Goal: Task Accomplishment & Management: Manage account settings

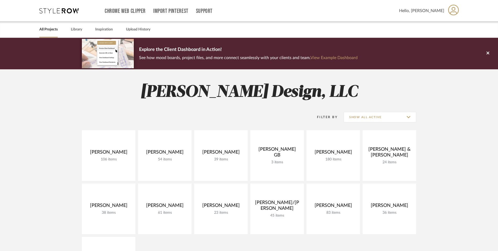
click at [43, 155] on project-collections "Explore the Client Dashboard in Action! See how mood boards, project files, and…" at bounding box center [249, 235] width 498 height 395
click at [78, 30] on link "Library" at bounding box center [76, 29] width 11 height 7
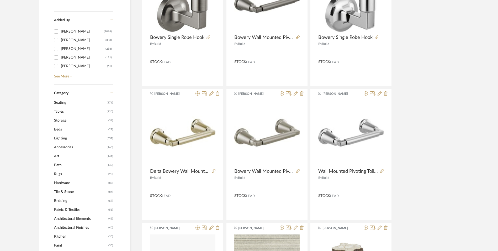
scroll to position [157, 0]
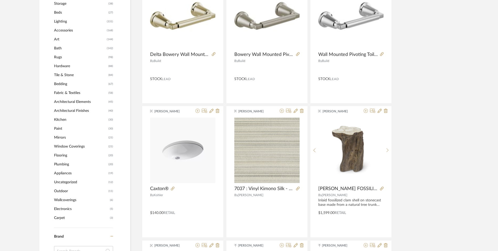
click at [60, 164] on span "Plumbing" at bounding box center [80, 164] width 53 height 9
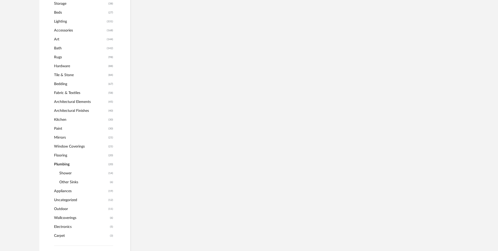
scroll to position [239, 0]
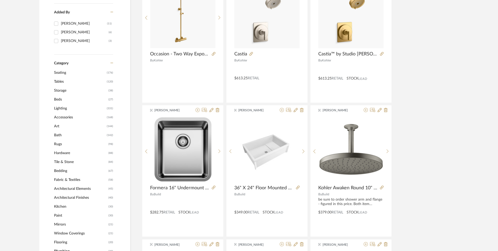
scroll to position [162, 0]
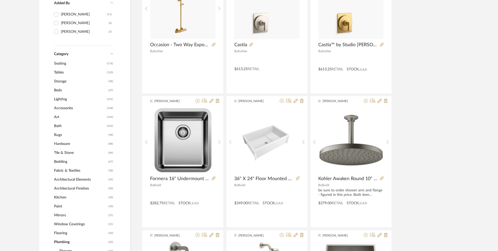
click at [62, 196] on span "Kitchen" at bounding box center [80, 197] width 53 height 9
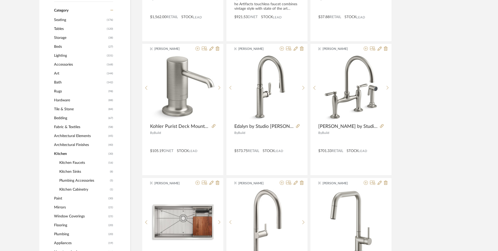
scroll to position [214, 0]
click at [69, 172] on span "Kitchen Sinks" at bounding box center [83, 171] width 49 height 9
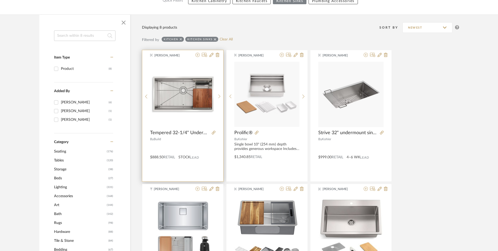
scroll to position [83, 0]
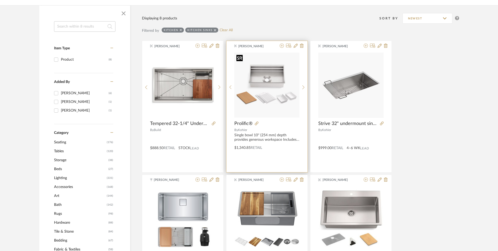
click at [266, 93] on img "0" at bounding box center [266, 84] width 65 height 65
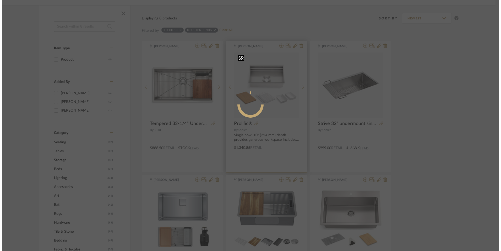
scroll to position [0, 0]
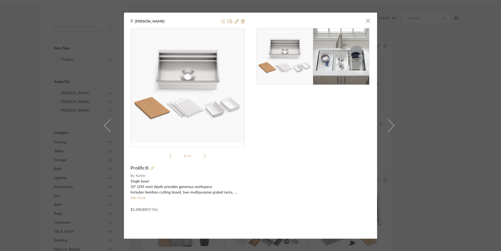
click at [151, 168] on icon at bounding box center [153, 168] width 4 height 4
click at [365, 20] on span "button" at bounding box center [368, 21] width 10 height 10
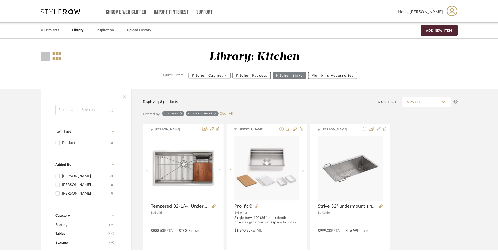
scroll to position [83, 0]
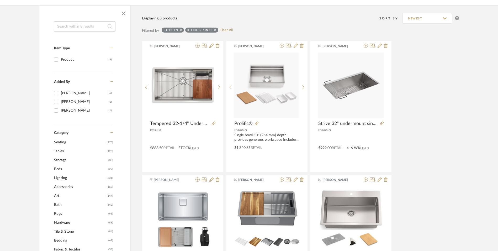
click at [96, 27] on input at bounding box center [84, 26] width 61 height 10
type input "faucet"
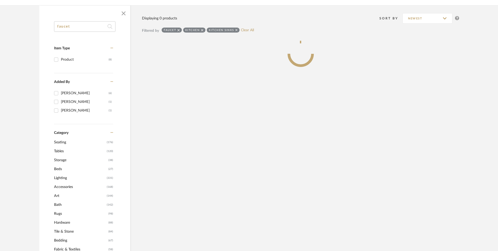
scroll to position [48, 0]
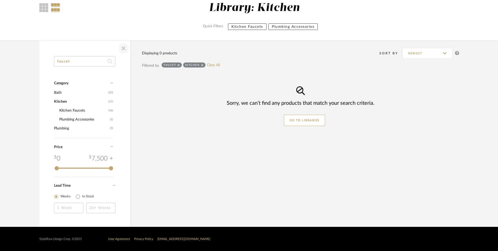
click at [127, 49] on span "button" at bounding box center [123, 48] width 13 height 13
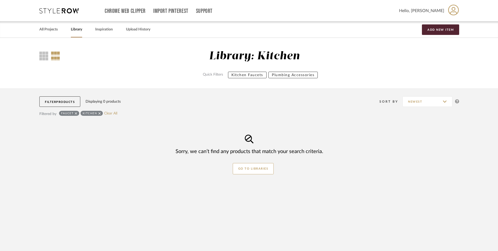
click at [99, 114] on icon at bounding box center [99, 113] width 2 height 2
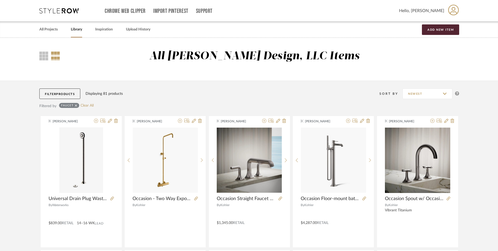
click at [77, 105] on icon at bounding box center [76, 106] width 2 height 4
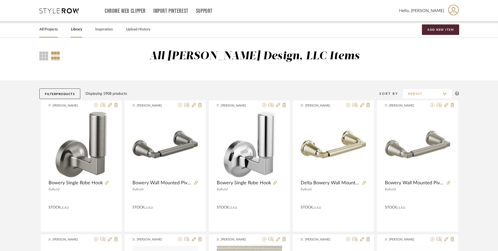
click at [42, 29] on link "All Projects" at bounding box center [48, 29] width 18 height 7
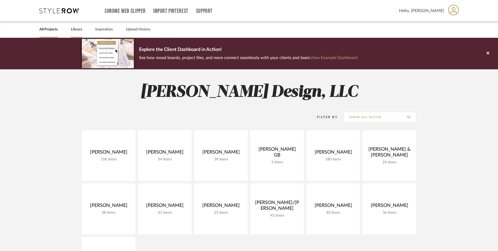
click at [78, 29] on link "Library" at bounding box center [76, 29] width 11 height 7
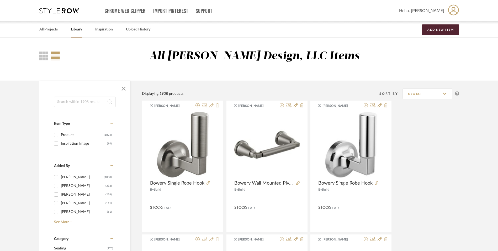
click at [84, 102] on input at bounding box center [84, 101] width 61 height 10
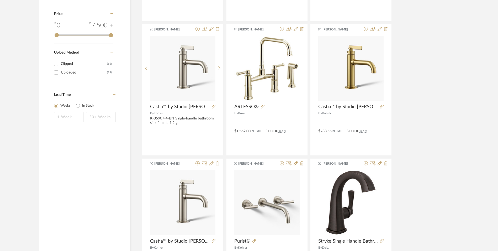
scroll to position [367, 0]
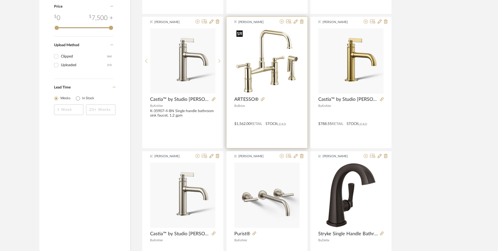
type input "faucet"
click at [260, 78] on img "0" at bounding box center [266, 60] width 65 height 65
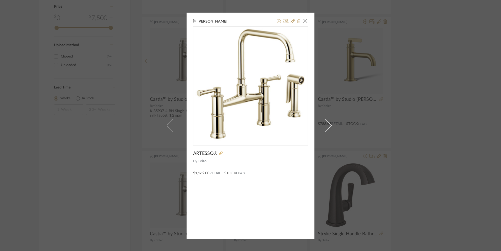
click at [220, 152] on icon at bounding box center [221, 153] width 4 height 4
click at [305, 22] on span "button" at bounding box center [305, 21] width 10 height 10
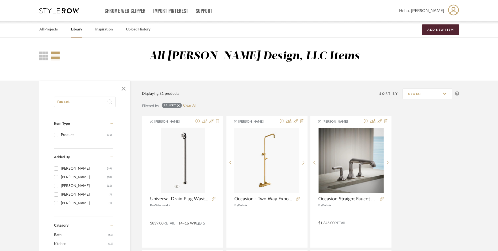
click at [82, 26] on link "Library" at bounding box center [76, 29] width 11 height 7
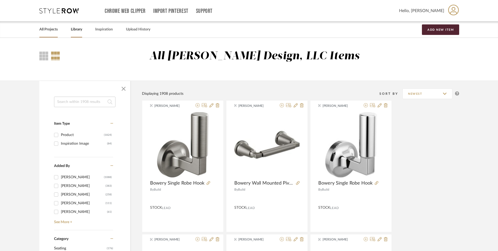
click at [52, 29] on link "All Projects" at bounding box center [48, 29] width 18 height 7
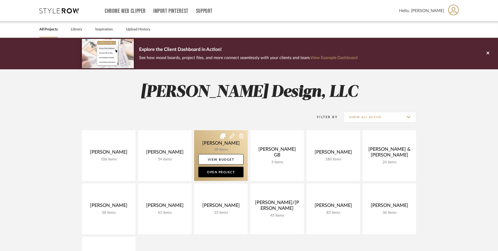
scroll to position [52, 0]
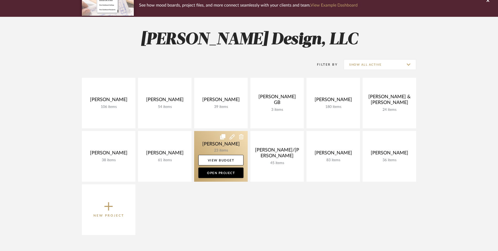
click at [232, 147] on link at bounding box center [220, 156] width 53 height 51
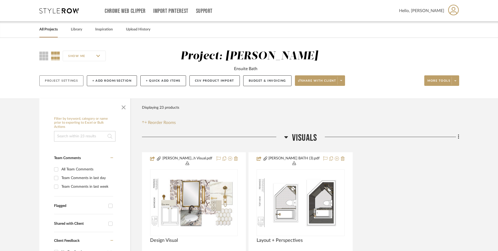
click at [72, 79] on button "Project Settings" at bounding box center [61, 80] width 44 height 11
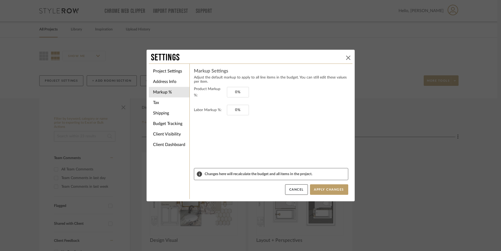
click at [349, 57] on button at bounding box center [348, 58] width 6 height 6
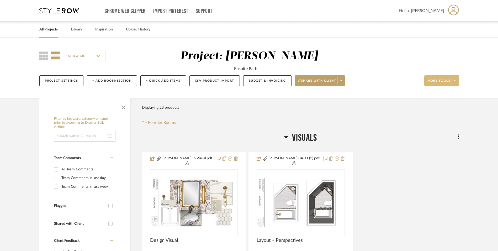
click at [457, 81] on span at bounding box center [454, 81] width 7 height 8
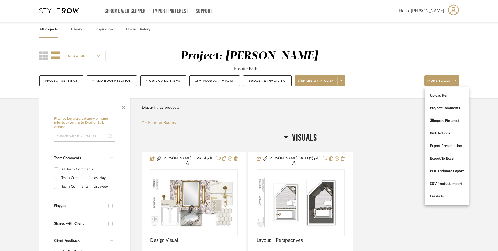
click at [55, 30] on div at bounding box center [249, 125] width 498 height 251
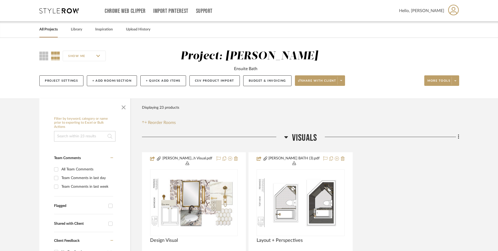
click at [49, 29] on link "All Projects" at bounding box center [48, 29] width 18 height 7
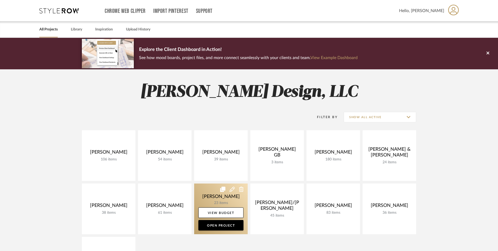
click at [238, 196] on link at bounding box center [220, 208] width 53 height 51
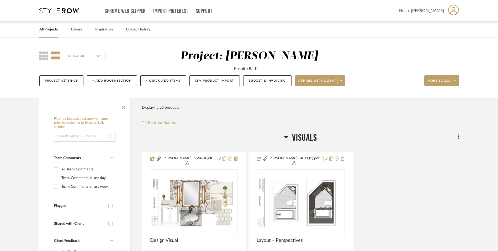
click at [457, 137] on fa-icon at bounding box center [457, 137] width 3 height 9
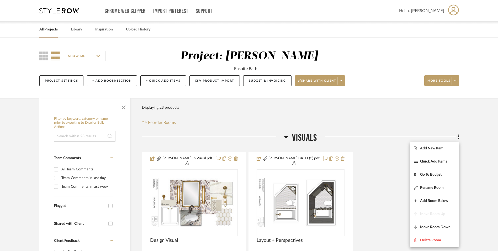
click at [477, 138] on div at bounding box center [249, 125] width 498 height 251
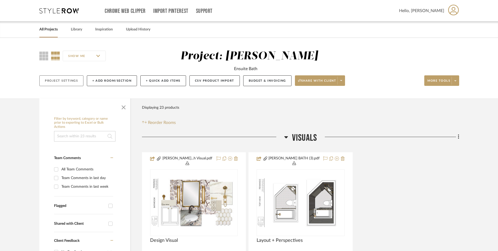
click at [75, 83] on button "Project Settings" at bounding box center [61, 80] width 44 height 11
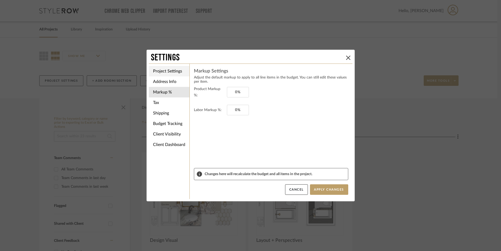
click at [163, 71] on li "Project Settings" at bounding box center [169, 71] width 41 height 10
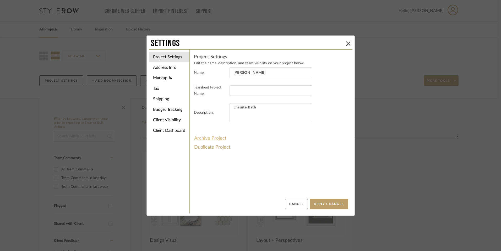
click at [211, 138] on button "Archive Project" at bounding box center [210, 138] width 33 height 9
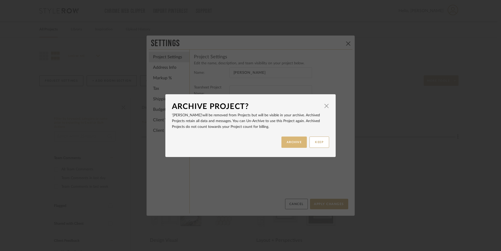
click at [292, 139] on button "ARCHIVE" at bounding box center [295, 141] width 26 height 11
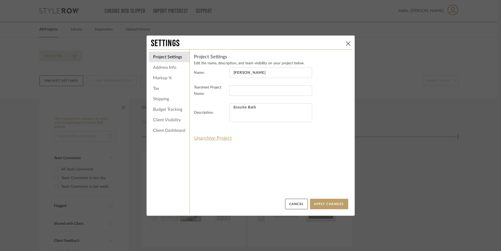
click at [347, 44] on icon at bounding box center [348, 43] width 4 height 4
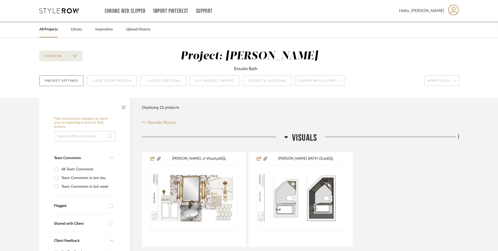
click at [61, 82] on button "Project Settings" at bounding box center [61, 80] width 44 height 11
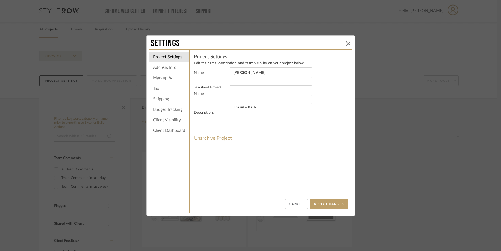
click at [347, 44] on icon at bounding box center [348, 43] width 4 height 4
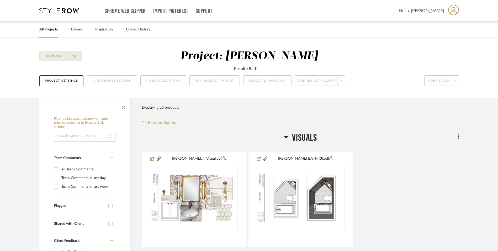
click at [47, 29] on link "All Projects" at bounding box center [48, 29] width 18 height 7
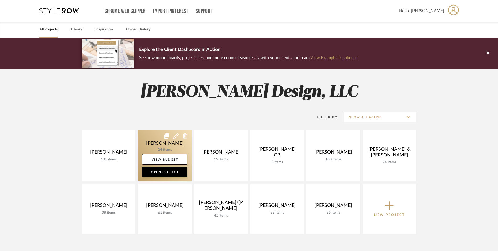
click at [179, 143] on link at bounding box center [164, 155] width 53 height 51
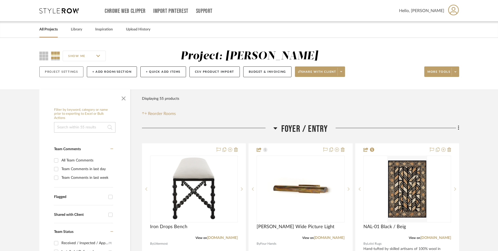
click at [76, 72] on button "Project Settings" at bounding box center [61, 71] width 44 height 11
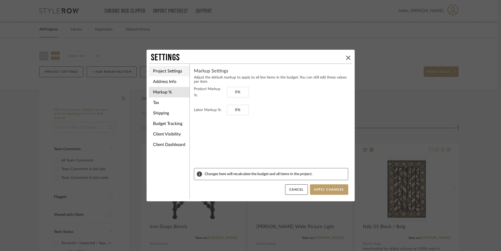
click at [169, 69] on li "Project Settings" at bounding box center [169, 71] width 41 height 10
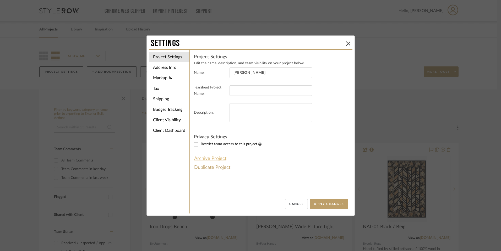
click at [213, 159] on button "Archive Project" at bounding box center [210, 158] width 33 height 9
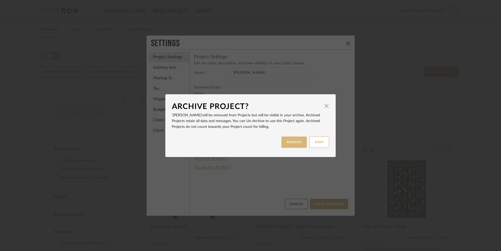
click at [296, 141] on button "ARCHIVE" at bounding box center [295, 141] width 26 height 11
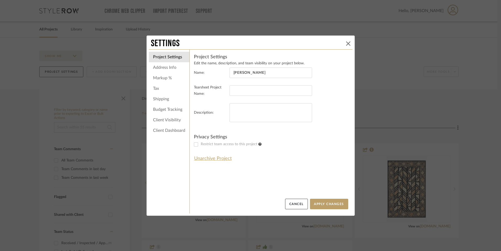
click at [346, 45] on icon at bounding box center [348, 43] width 4 height 4
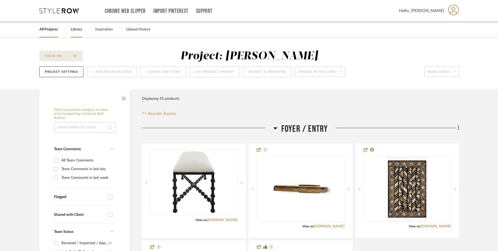
click at [75, 27] on link "Library" at bounding box center [76, 29] width 11 height 7
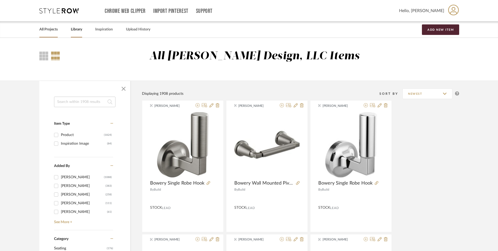
click at [54, 31] on link "All Projects" at bounding box center [48, 29] width 18 height 7
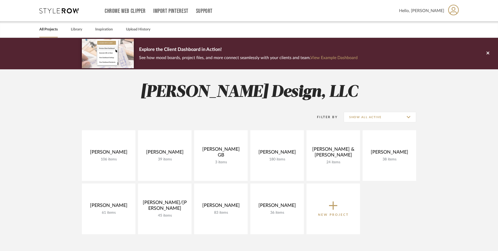
click at [335, 206] on icon at bounding box center [333, 205] width 8 height 11
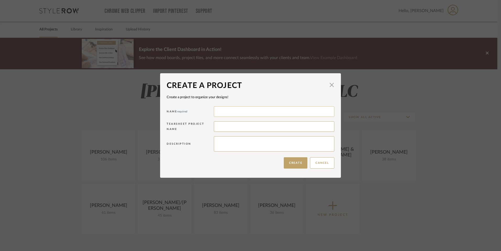
click at [257, 107] on input at bounding box center [274, 111] width 121 height 10
type input "[PERSON_NAME]"
click at [298, 162] on button "Create" at bounding box center [296, 162] width 24 height 11
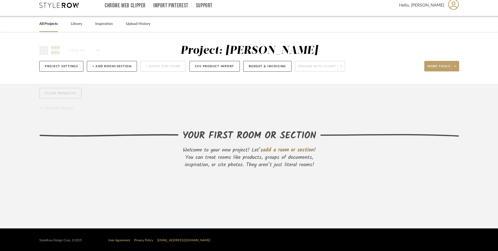
scroll to position [7, 0]
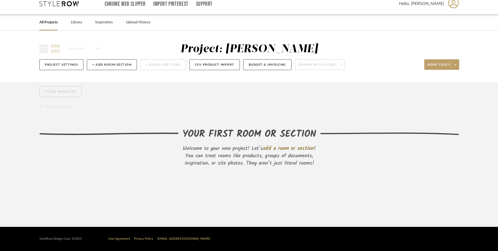
click at [290, 148] on span "add a room or section" at bounding box center [288, 148] width 51 height 8
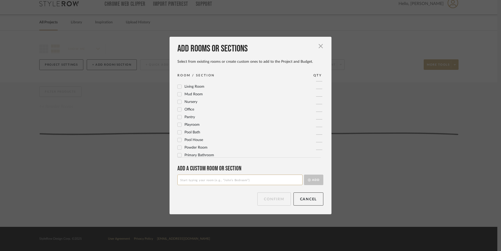
scroll to position [157, 0]
click at [179, 116] on icon at bounding box center [179, 117] width 3 height 3
click at [179, 99] on icon at bounding box center [180, 98] width 4 height 4
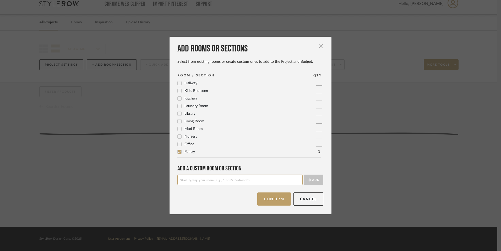
click at [271, 196] on button "Next" at bounding box center [279, 198] width 24 height 13
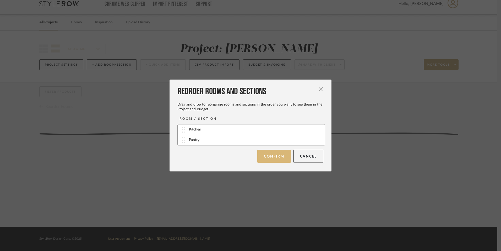
click at [274, 156] on button "Confirm" at bounding box center [273, 155] width 33 height 13
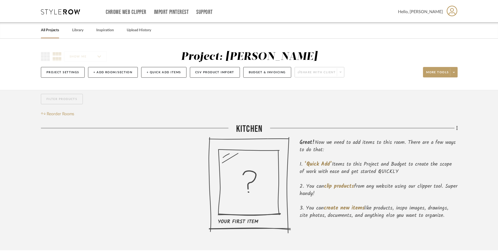
scroll to position [7, 0]
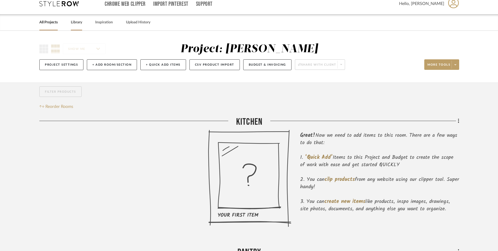
click at [73, 22] on link "Library" at bounding box center [76, 22] width 11 height 7
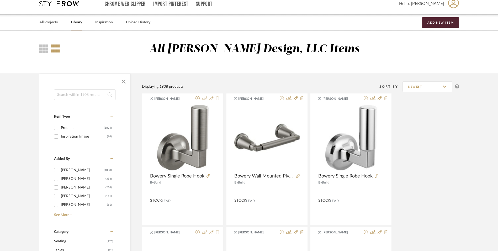
click at [84, 94] on input at bounding box center [84, 94] width 61 height 10
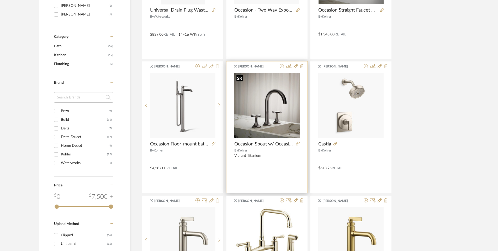
scroll to position [243, 0]
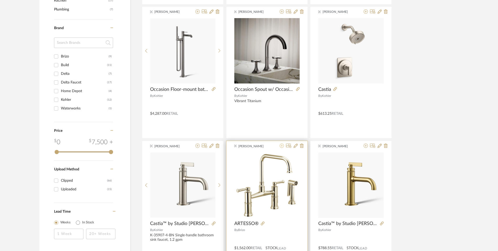
type input "faucet"
click at [282, 145] on icon at bounding box center [282, 145] width 4 height 4
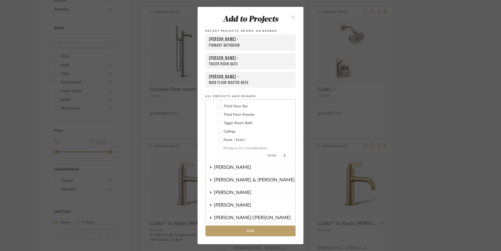
scroll to position [173, 0]
click at [222, 167] on div "[PERSON_NAME]" at bounding box center [255, 169] width 82 height 12
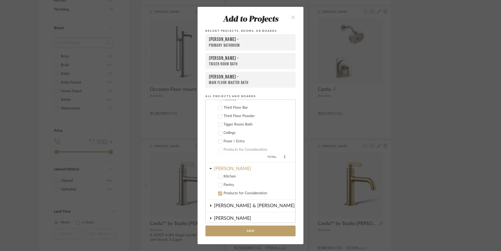
click at [218, 175] on icon at bounding box center [220, 177] width 4 height 4
click at [218, 183] on icon at bounding box center [220, 185] width 4 height 4
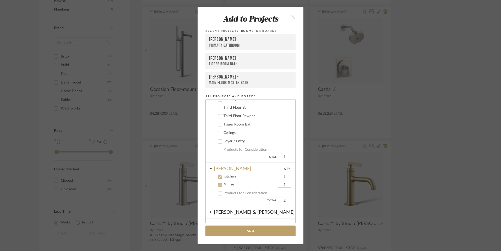
click at [220, 185] on icon at bounding box center [220, 185] width 4 height 4
click at [247, 229] on button "Add" at bounding box center [251, 230] width 90 height 11
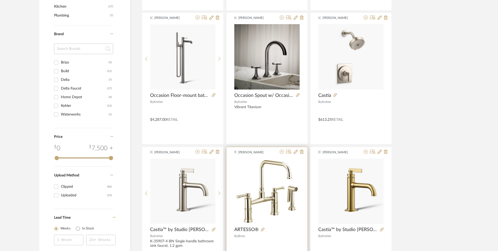
scroll to position [341, 0]
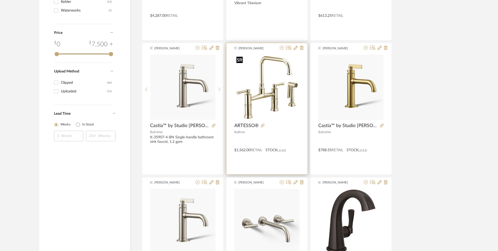
click at [266, 87] on img "0" at bounding box center [266, 87] width 65 height 65
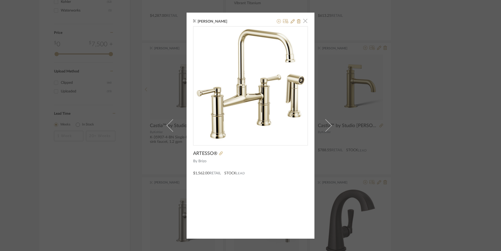
click at [304, 21] on span "button" at bounding box center [305, 21] width 10 height 10
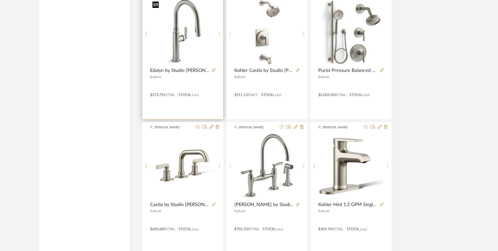
scroll to position [1337, 0]
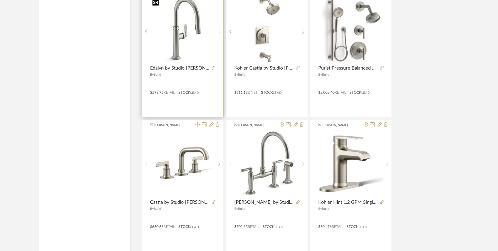
click at [174, 53] on img "0" at bounding box center [182, 29] width 65 height 65
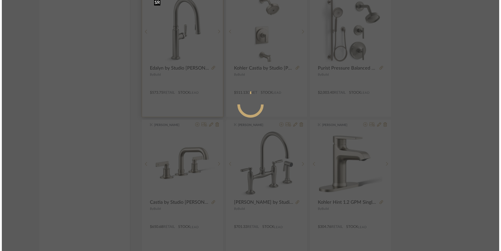
scroll to position [0, 0]
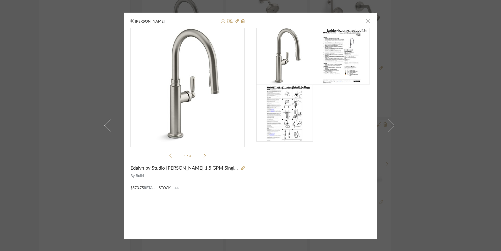
click at [366, 21] on span "button" at bounding box center [368, 21] width 10 height 10
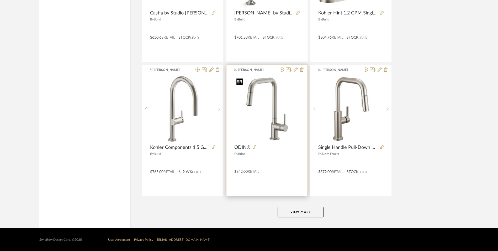
scroll to position [1527, 0]
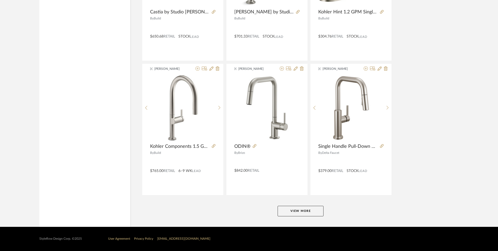
click at [310, 212] on button "View More" at bounding box center [300, 211] width 46 height 10
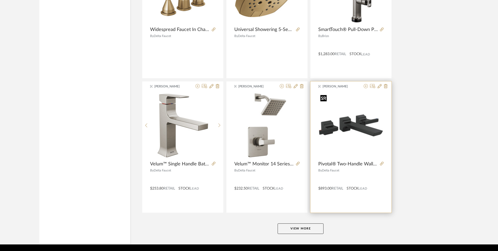
scroll to position [3137, 0]
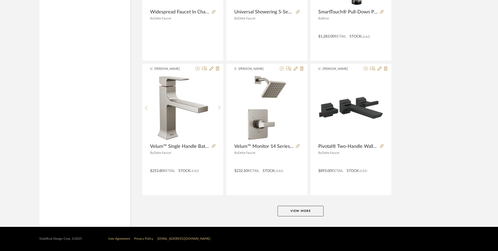
click at [291, 208] on button "View More" at bounding box center [300, 211] width 46 height 10
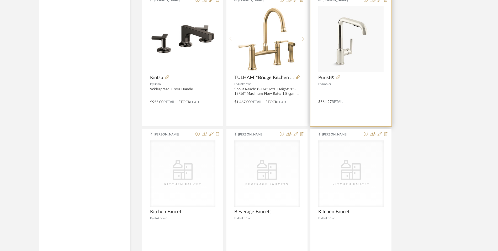
scroll to position [3478, 0]
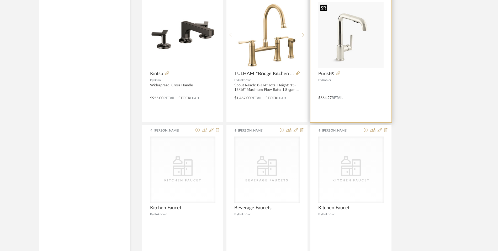
click at [342, 46] on img "0" at bounding box center [350, 34] width 65 height 65
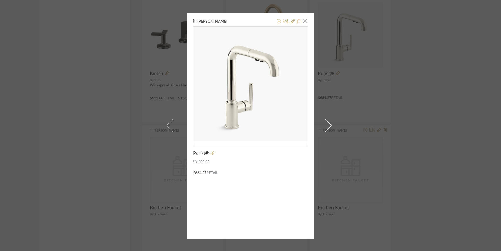
click at [278, 20] on icon at bounding box center [279, 21] width 4 height 4
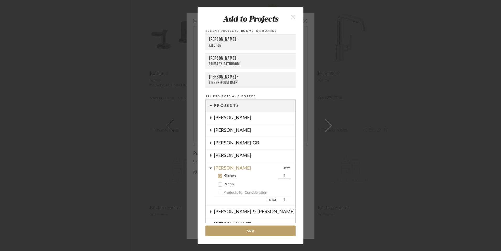
scroll to position [72, 0]
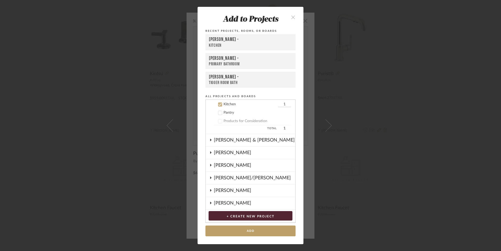
click at [219, 113] on icon at bounding box center [220, 112] width 3 height 3
click at [219, 104] on icon at bounding box center [220, 104] width 3 height 3
click at [254, 230] on button "Add" at bounding box center [251, 230] width 90 height 11
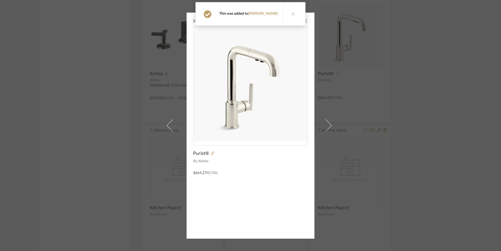
click at [292, 13] on icon at bounding box center [294, 14] width 4 height 4
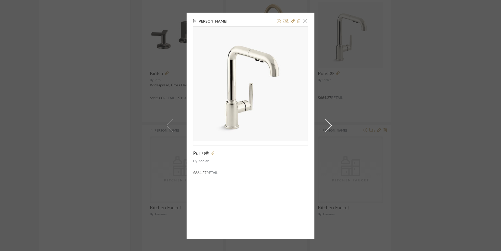
click at [302, 19] on span "button" at bounding box center [305, 21] width 10 height 10
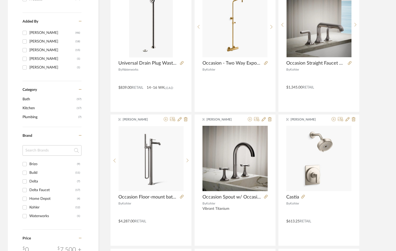
scroll to position [0, 0]
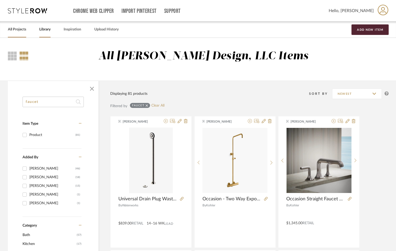
click at [14, 29] on link "All Projects" at bounding box center [17, 29] width 18 height 7
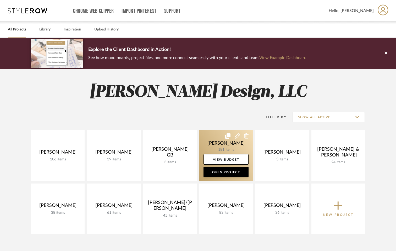
click at [223, 146] on link at bounding box center [226, 155] width 53 height 51
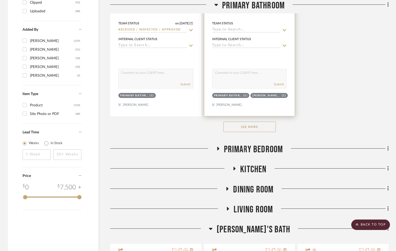
scroll to position [787, 0]
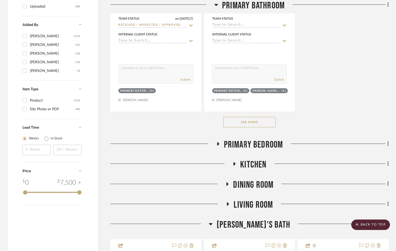
click at [240, 223] on span "[PERSON_NAME]'s Bath" at bounding box center [254, 224] width 74 height 11
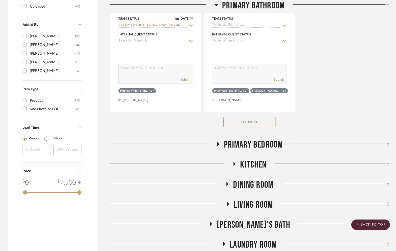
click at [240, 221] on span "[PERSON_NAME]'s Bath" at bounding box center [254, 224] width 74 height 11
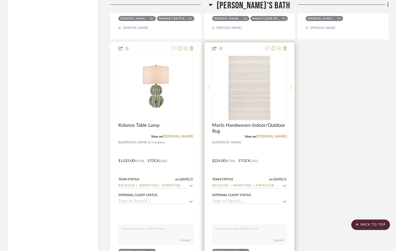
scroll to position [1495, 0]
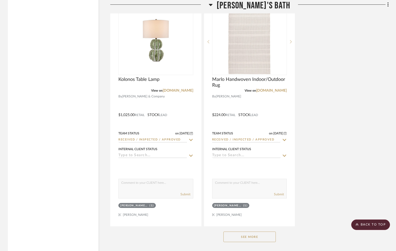
click at [246, 233] on button "See More" at bounding box center [250, 236] width 52 height 10
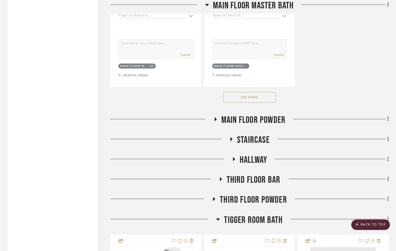
scroll to position [4064, 0]
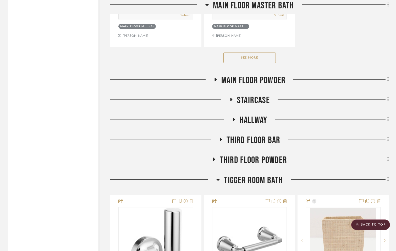
click at [244, 175] on span "Tigger Room Bath" at bounding box center [253, 180] width 59 height 11
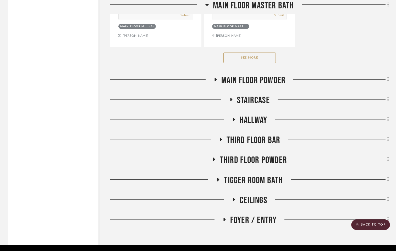
click at [246, 160] on span "Third Floor Powder" at bounding box center [253, 159] width 67 height 11
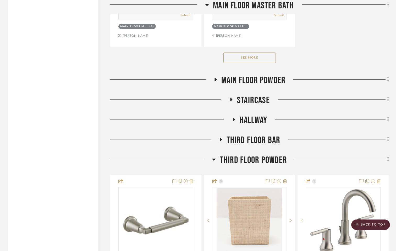
click at [249, 144] on span "Third Floor Bar" at bounding box center [254, 140] width 54 height 11
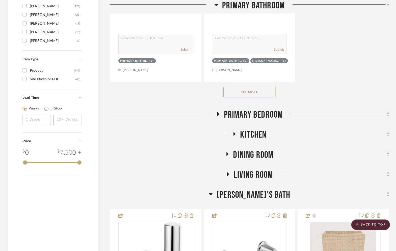
scroll to position [808, 0]
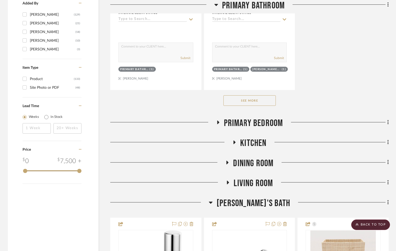
click at [248, 122] on span "Primary Bedroom" at bounding box center [253, 122] width 59 height 11
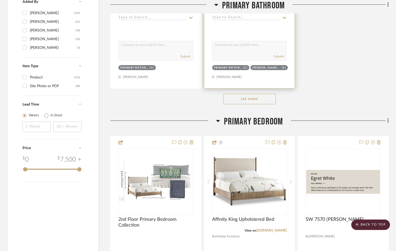
scroll to position [813, 0]
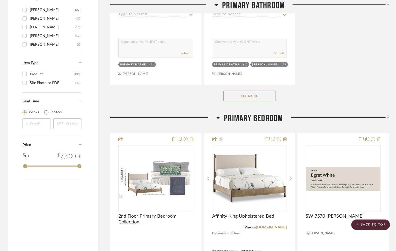
click at [251, 94] on button "See More" at bounding box center [250, 95] width 52 height 10
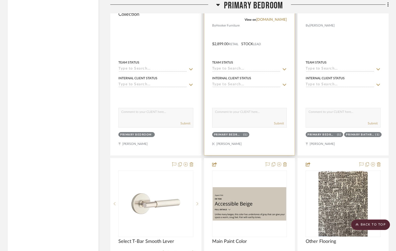
scroll to position [2491, 0]
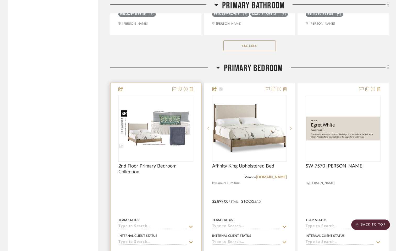
click at [146, 141] on img "0" at bounding box center [156, 128] width 74 height 41
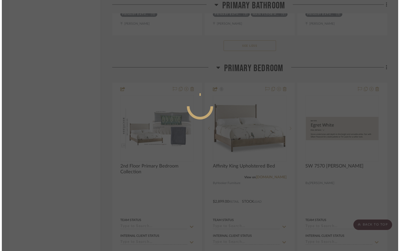
scroll to position [0, 0]
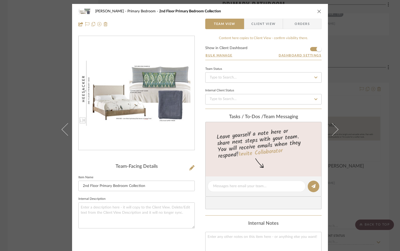
click at [153, 79] on img "0" at bounding box center [137, 93] width 116 height 65
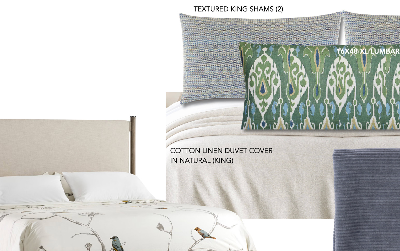
click at [156, 116] on img at bounding box center [206, 164] width 671 height 376
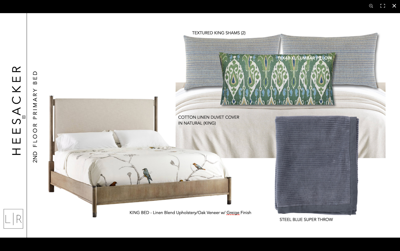
click at [395, 3] on button at bounding box center [395, 6] width 12 height 12
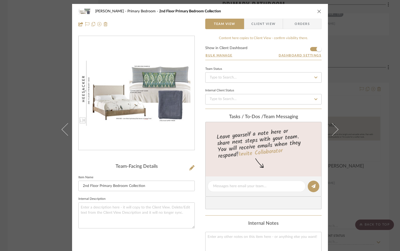
click at [319, 10] on icon "close" at bounding box center [319, 11] width 4 height 4
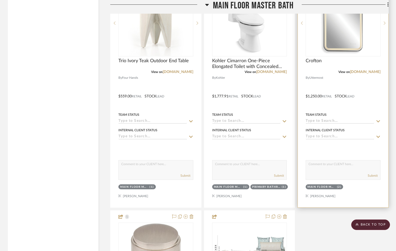
scroll to position [5926, 0]
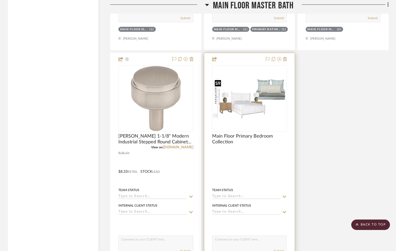
click at [249, 110] on img "0" at bounding box center [250, 98] width 74 height 41
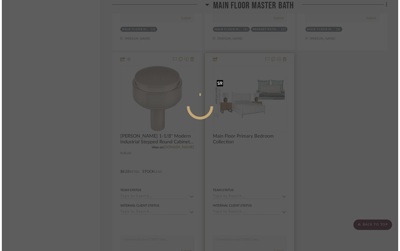
scroll to position [0, 0]
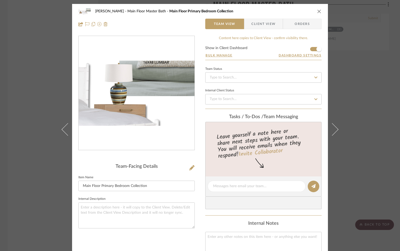
click at [151, 94] on img "0" at bounding box center [137, 93] width 116 height 65
